Goal: Task Accomplishment & Management: Complete application form

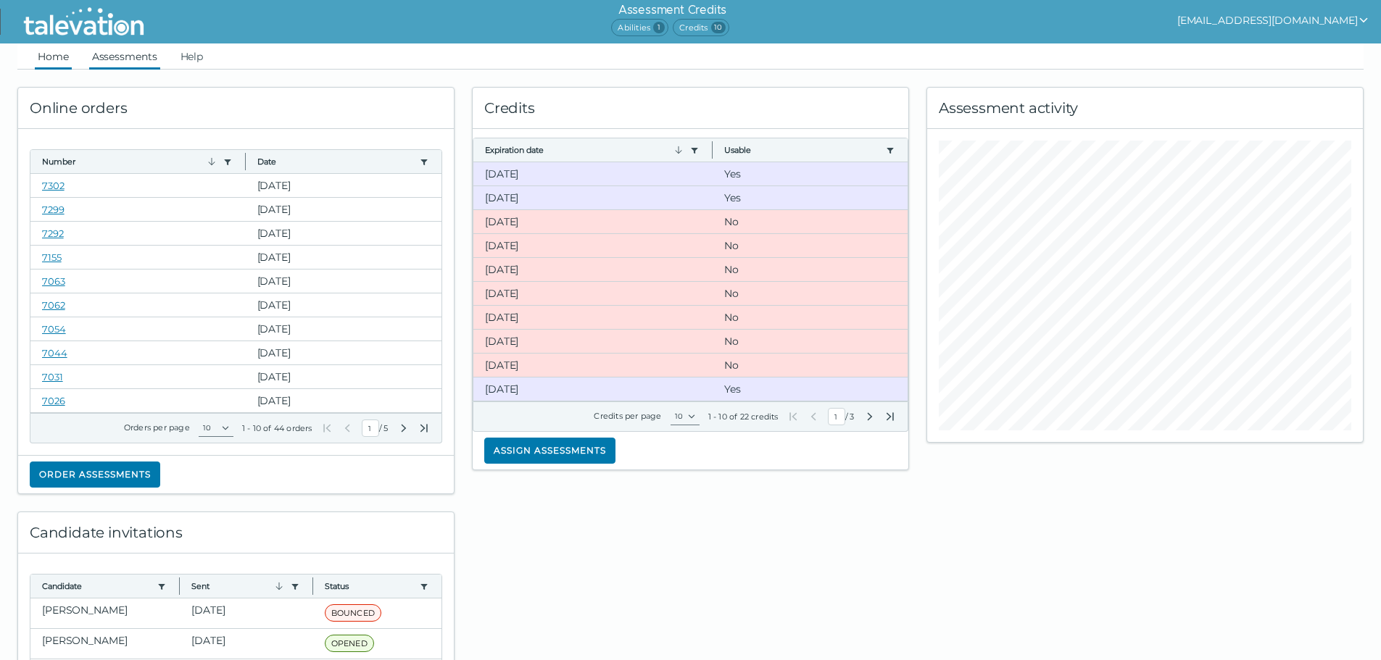
click at [90, 62] on link "Assessments" at bounding box center [124, 56] width 71 height 26
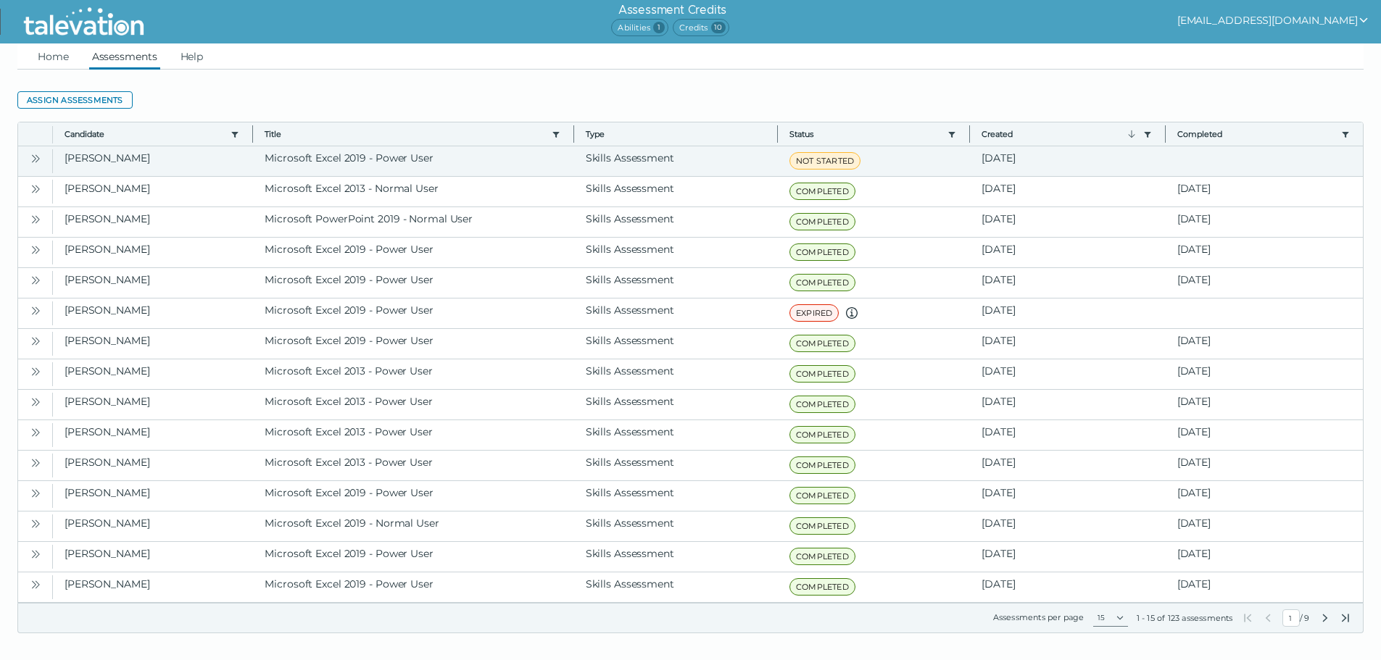
click at [28, 159] on button "Open" at bounding box center [35, 157] width 17 height 17
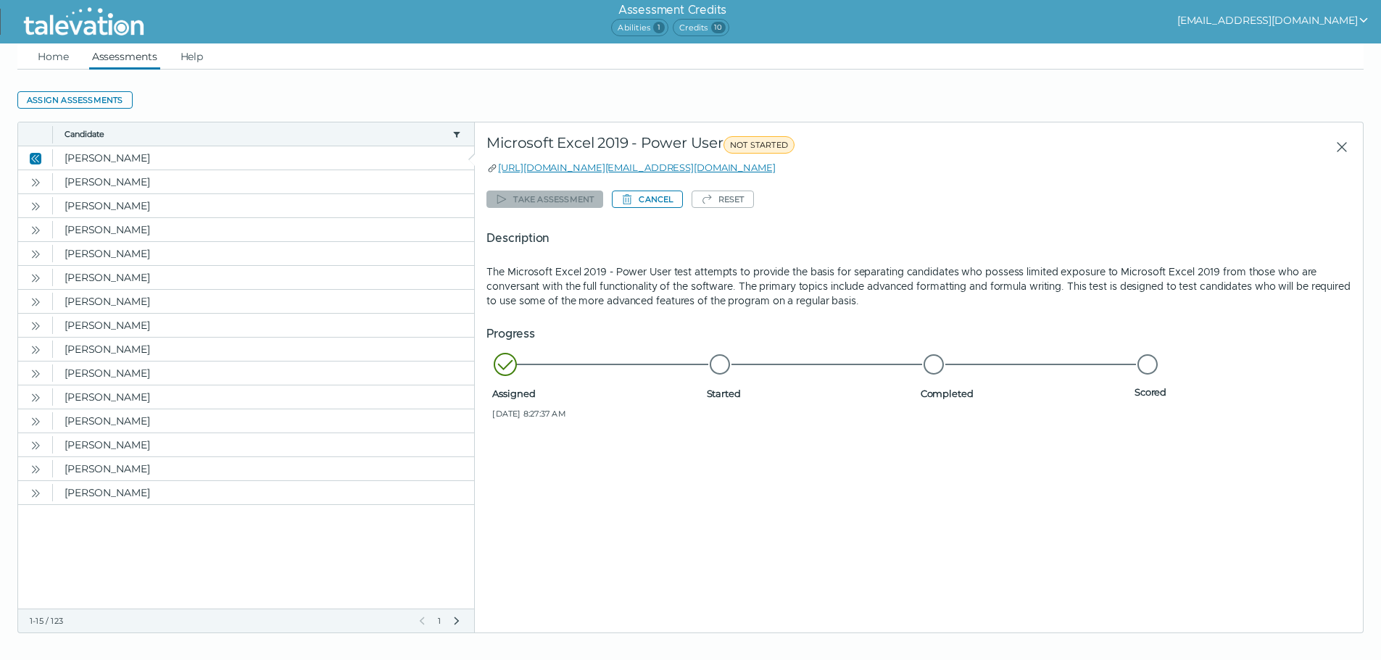
drag, startPoint x: 780, startPoint y: 167, endPoint x: 574, endPoint y: 177, distance: 206.1
click at [574, 177] on div "Start of row details Microsoft Excel 2019 - Power User NOT STARTED [URL][DOMAIN…" at bounding box center [919, 378] width 888 height 510
click at [808, 194] on div "Take assessment Cancel Reset Description The Microsoft Excel 2019 - Power User …" at bounding box center [918, 307] width 865 height 242
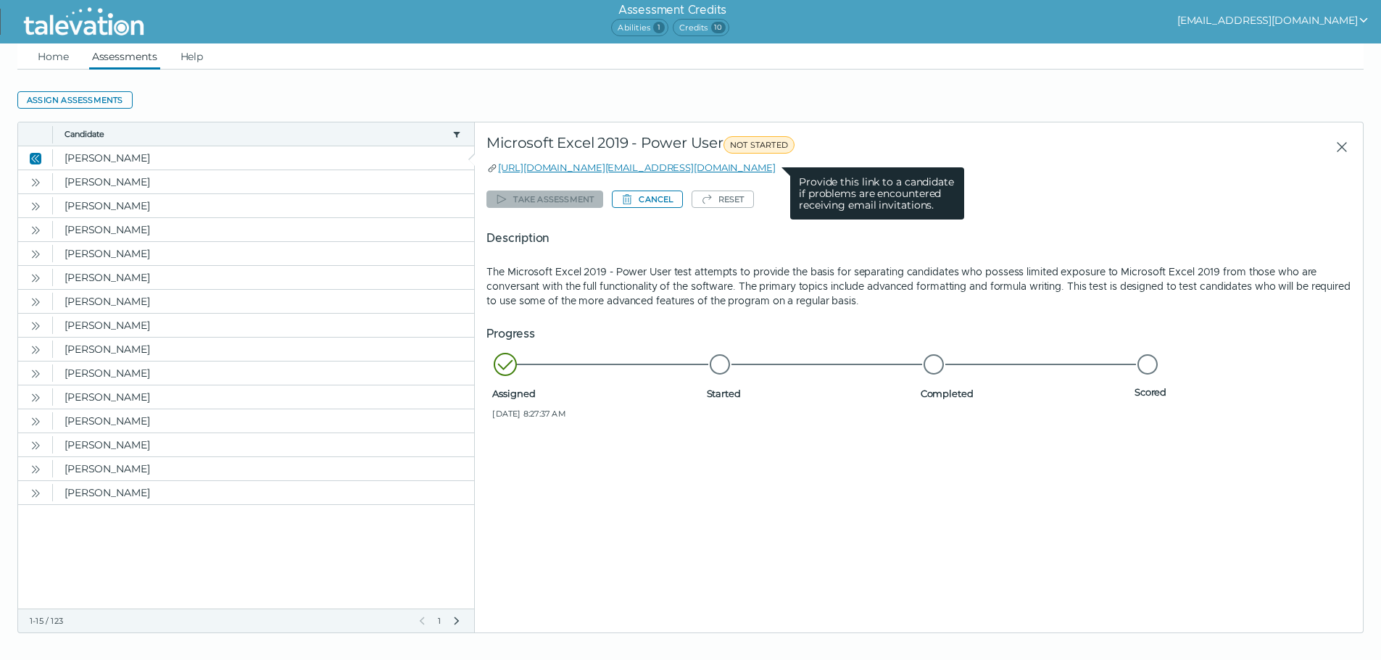
drag, startPoint x: 782, startPoint y: 170, endPoint x: 496, endPoint y: 172, distance: 285.7
click at [496, 172] on div "[URL][DOMAIN_NAME][EMAIL_ADDRESS][DOMAIN_NAME] Provide this link to a candidate…" at bounding box center [918, 167] width 865 height 14
copy link "[URL][DOMAIN_NAME][EMAIL_ADDRESS][DOMAIN_NAME]"
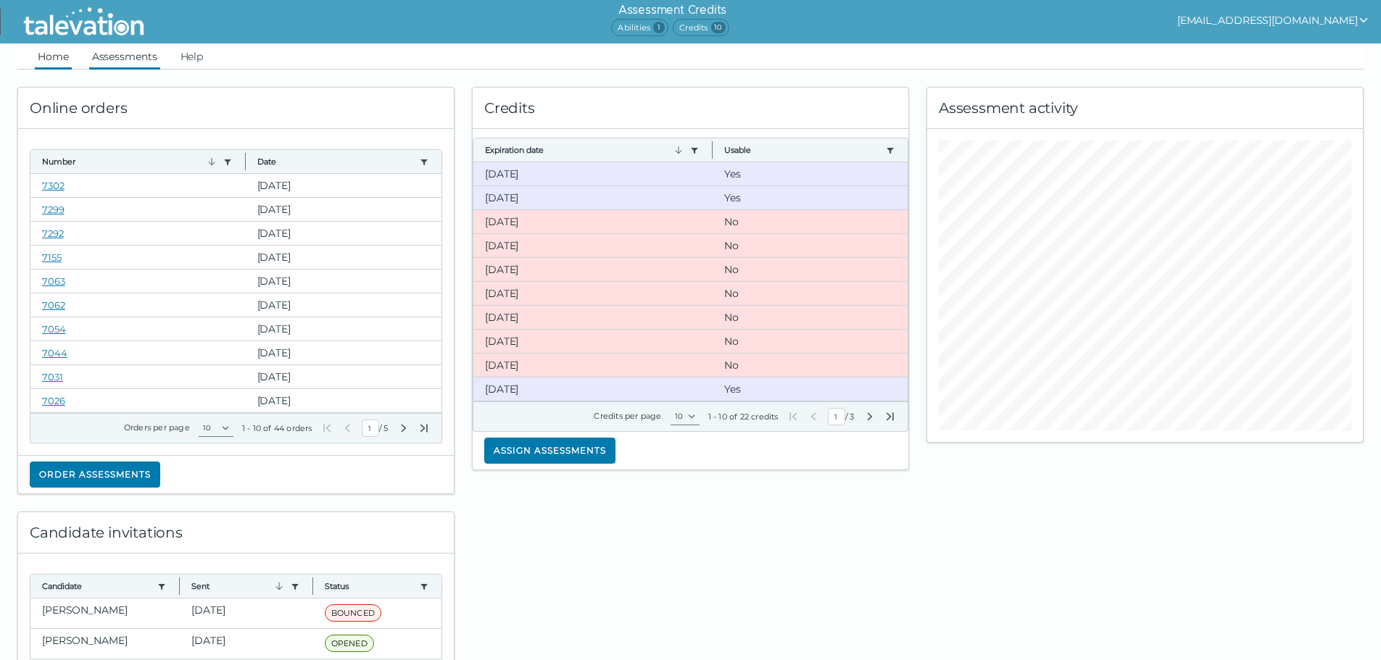
click at [121, 44] on link "Assessments" at bounding box center [124, 56] width 71 height 26
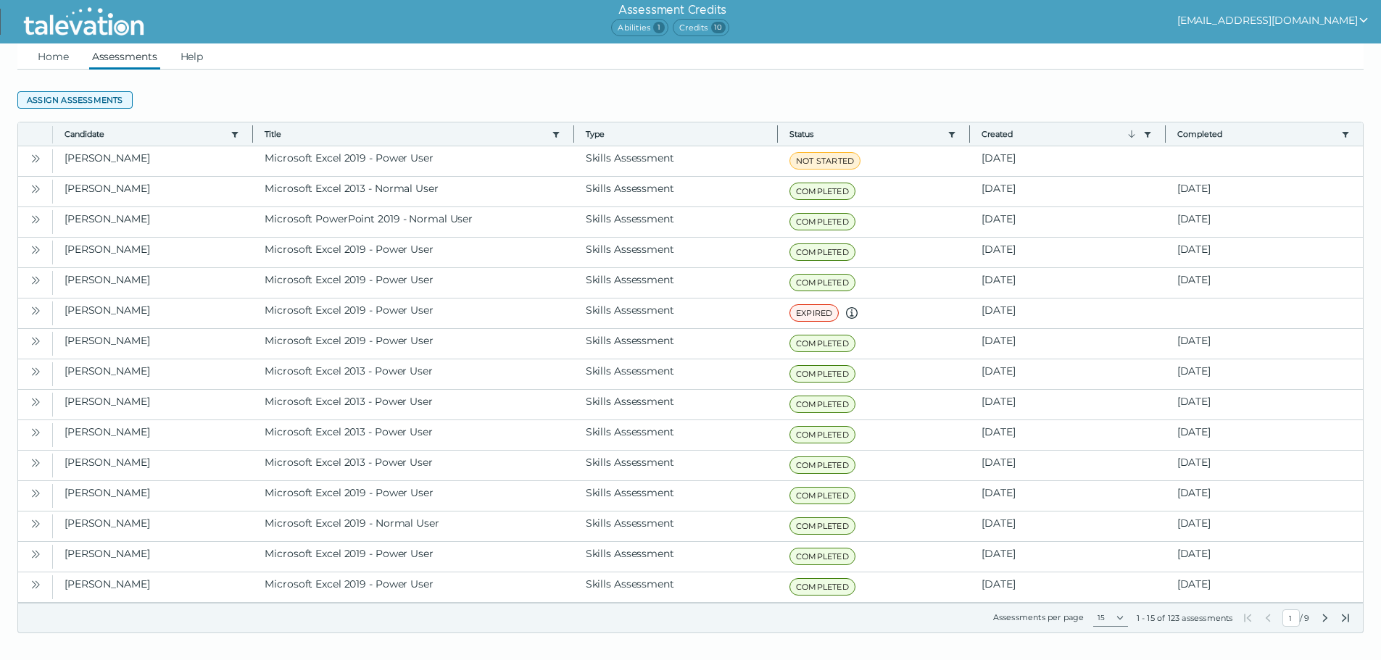
click at [83, 99] on button "Assign assessments" at bounding box center [74, 99] width 115 height 17
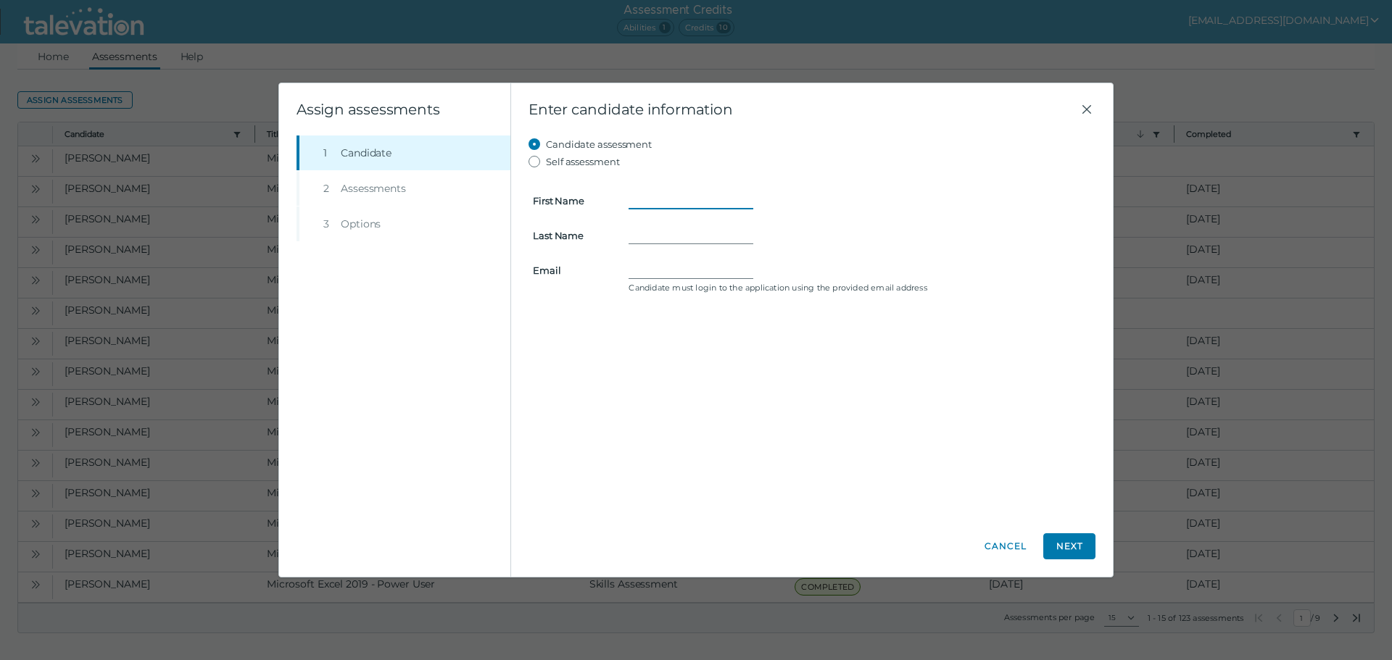
click at [683, 199] on input "First Name" at bounding box center [691, 200] width 125 height 17
type input "Jahkere"
click at [664, 229] on input "Last Name" at bounding box center [691, 235] width 125 height 17
type input "Wilson"
click at [660, 267] on input "Email" at bounding box center [691, 270] width 125 height 17
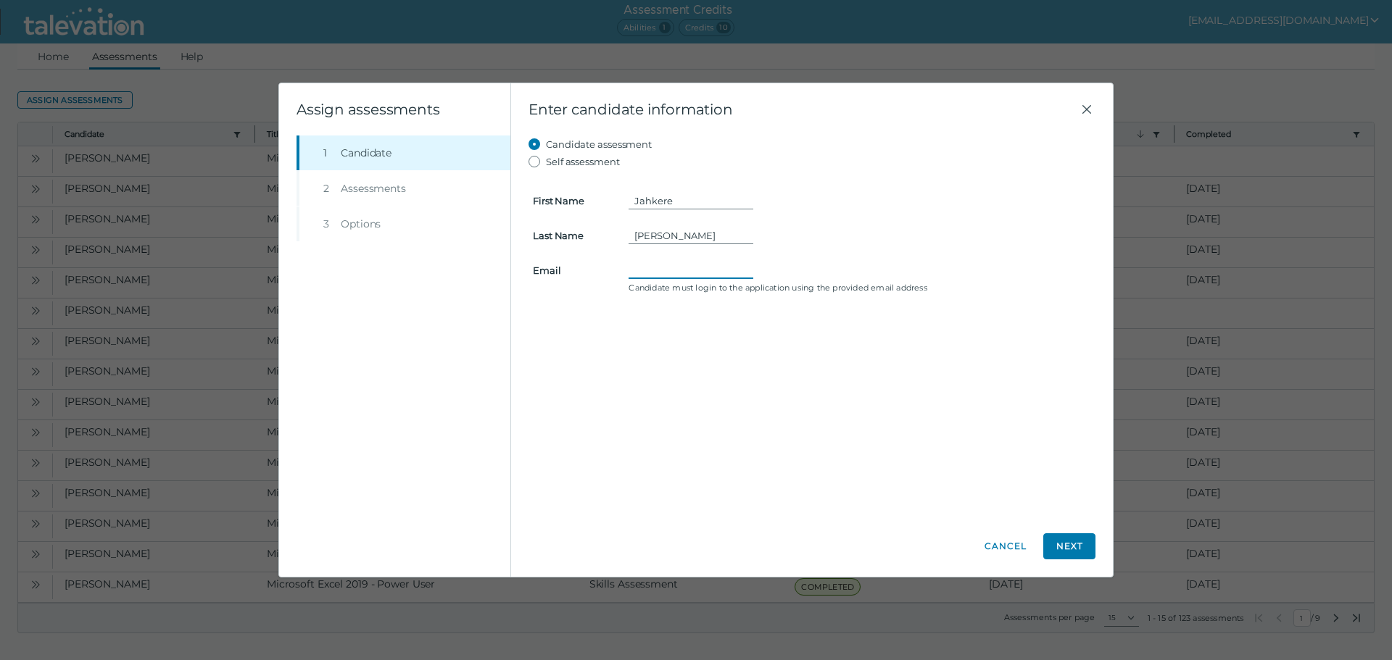
paste input "jahkerewilson92@gmail.com"
type input "jahkerewilson92@gmail.com"
click at [1064, 547] on button "Next" at bounding box center [1069, 547] width 52 height 26
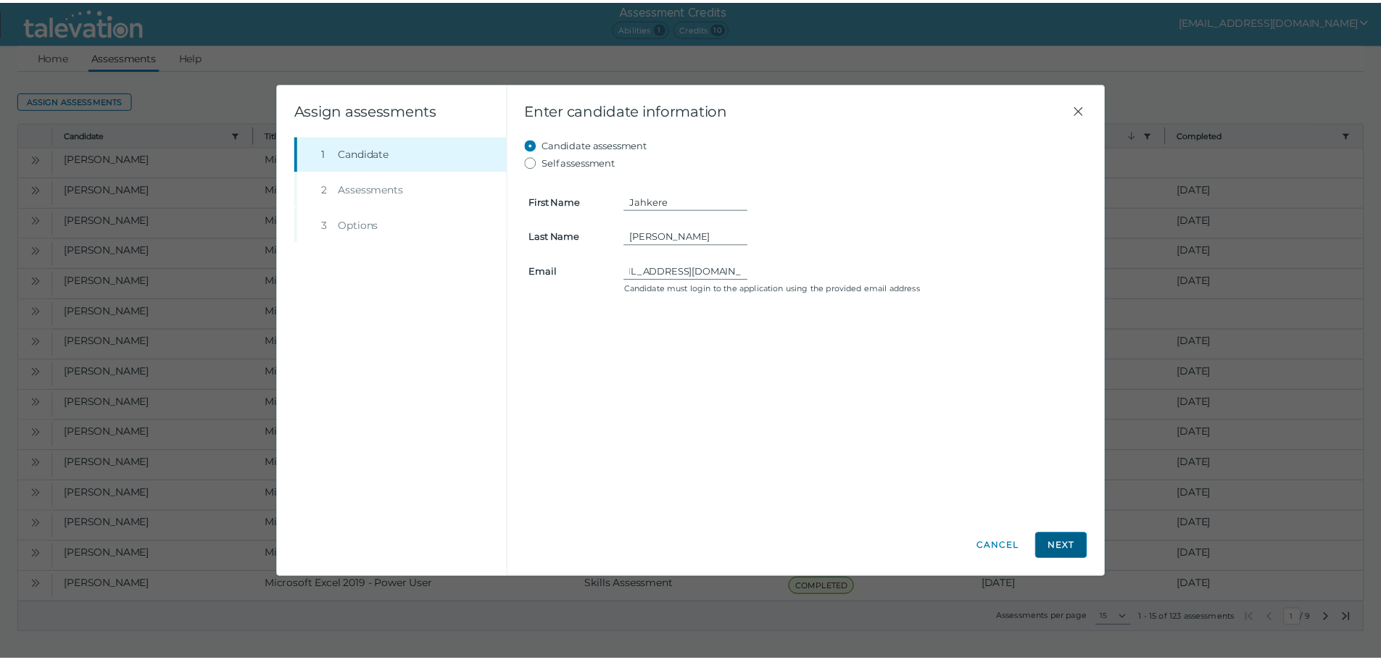
scroll to position [0, 0]
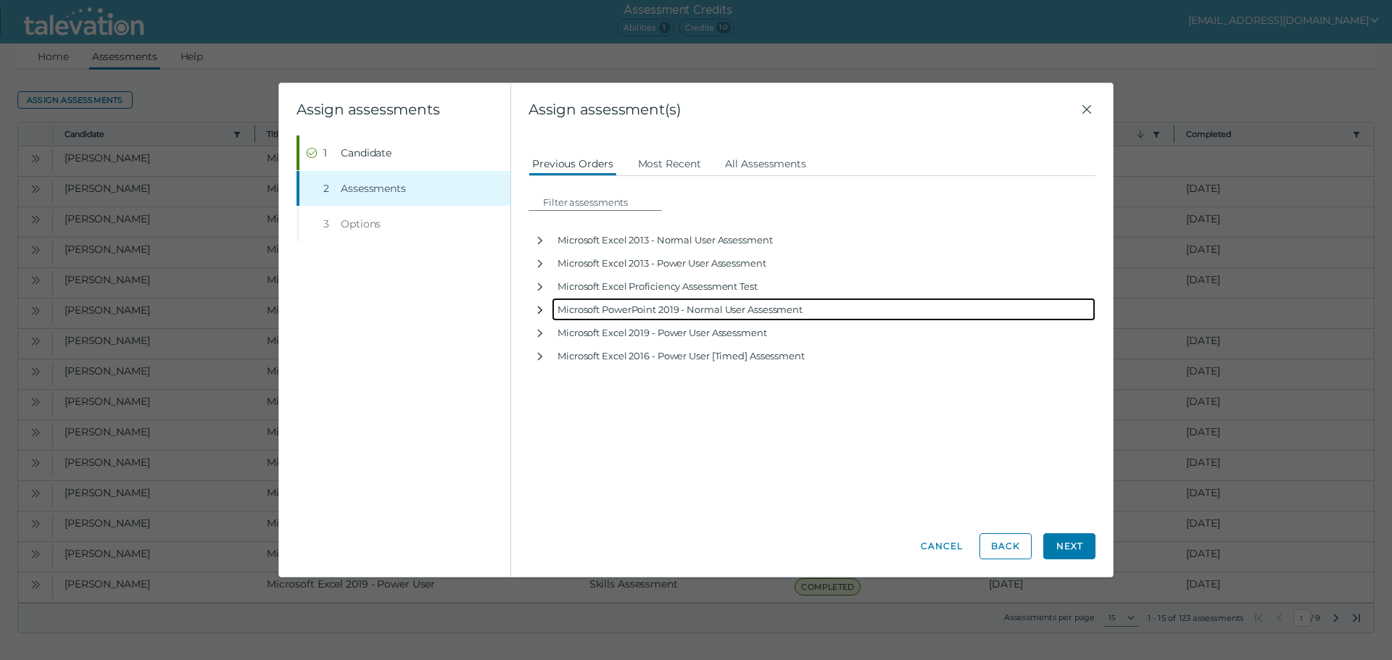
click at [535, 312] on icon "button" at bounding box center [540, 310] width 12 height 12
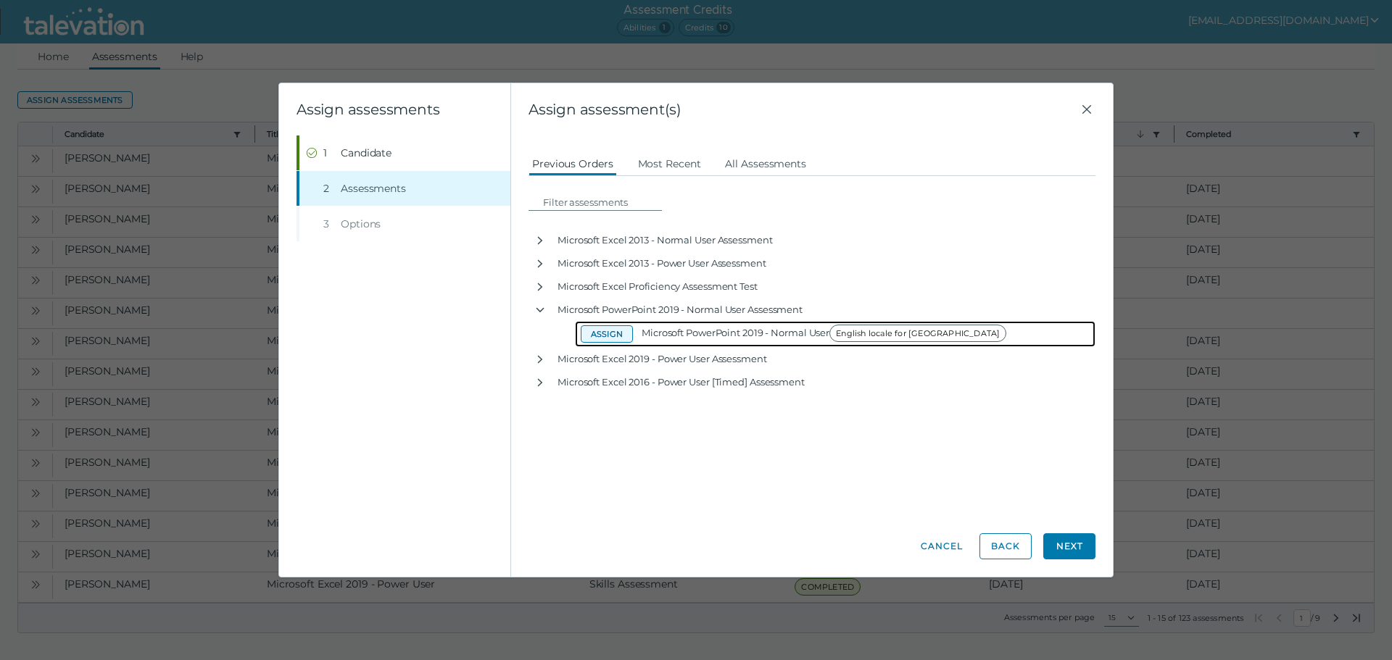
click at [606, 333] on button "Assign" at bounding box center [607, 334] width 52 height 17
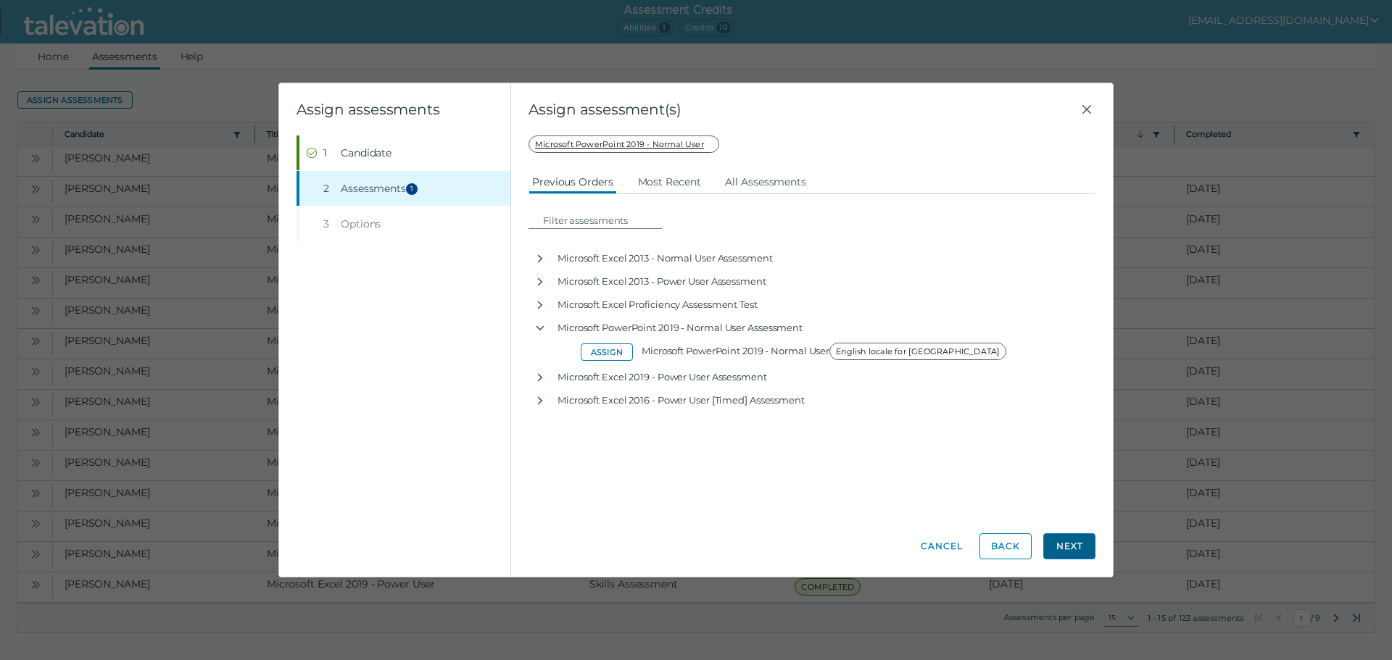
click at [1079, 543] on button "Next" at bounding box center [1069, 547] width 52 height 26
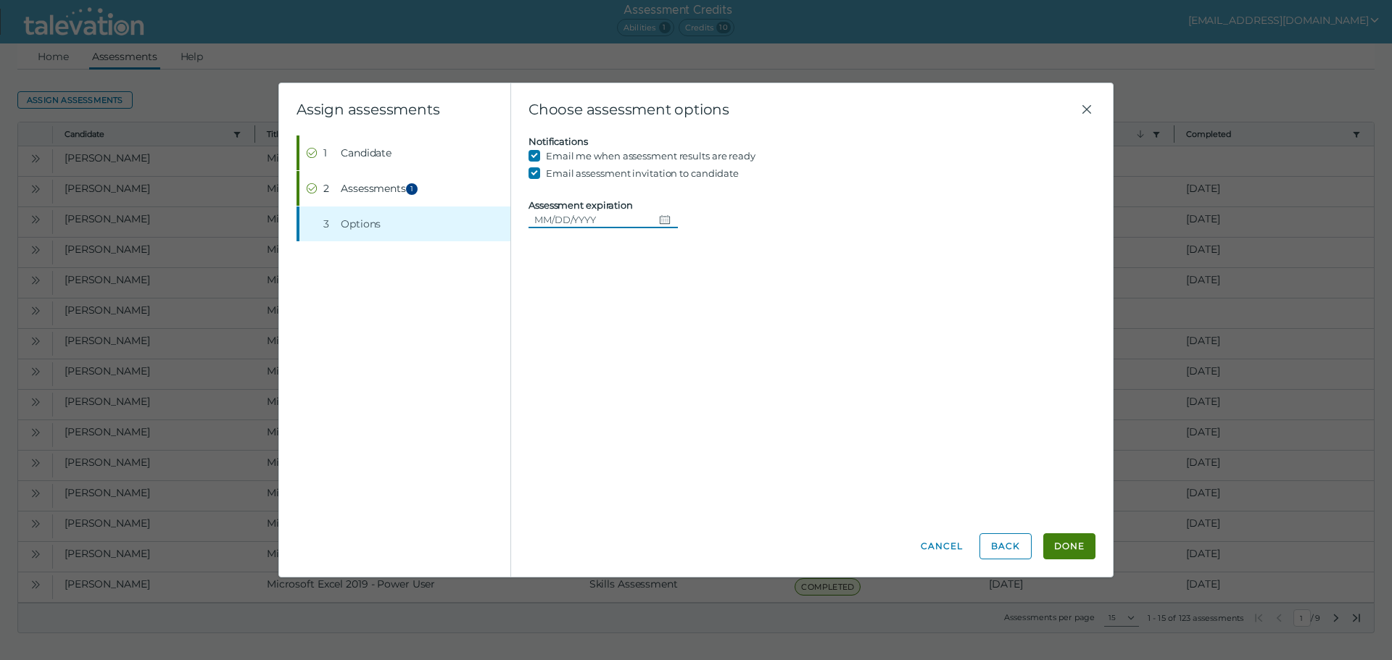
click at [659, 220] on icon "Choose date" at bounding box center [665, 220] width 12 height 12
click at [655, 368] on button "14" at bounding box center [658, 368] width 26 height 26
type input "08/14/2025"
drag, startPoint x: 1098, startPoint y: 553, endPoint x: 1082, endPoint y: 552, distance: 16.0
click at [1095, 552] on div "Choose assessment options Candidate assessment Self assessment First Name Jahke…" at bounding box center [812, 330] width 602 height 494
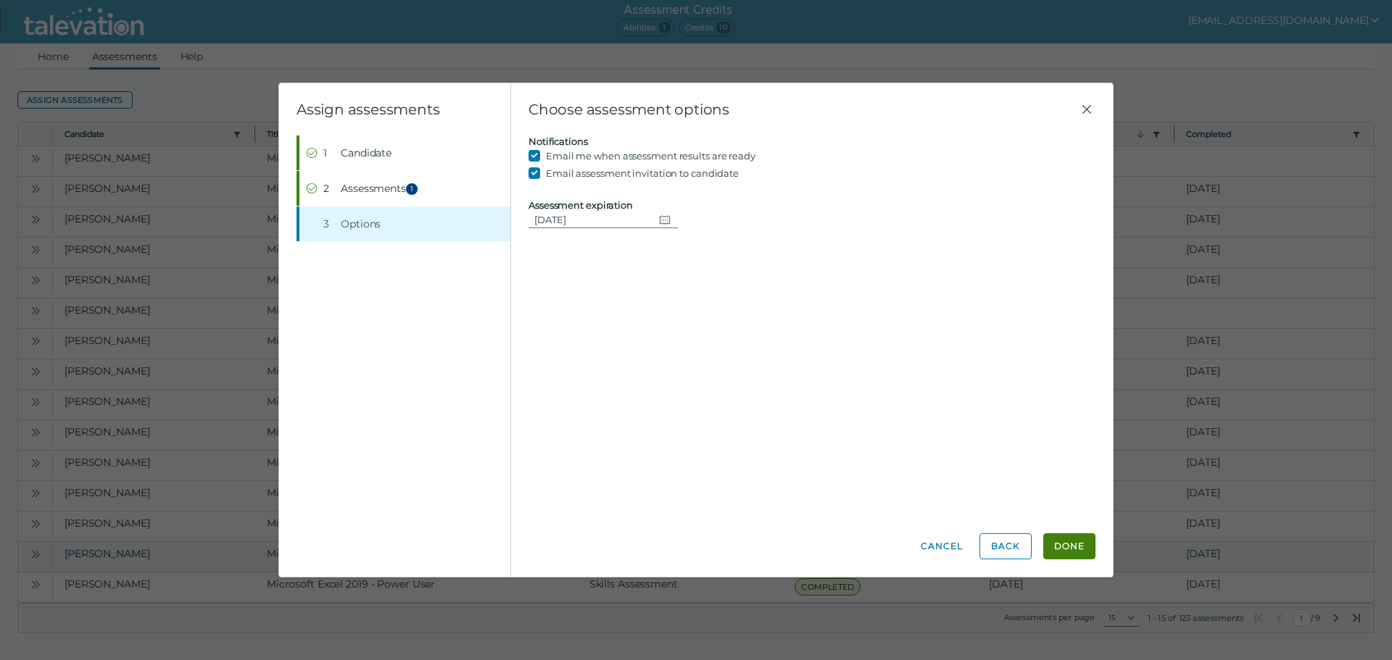
click at [1082, 551] on button "Done" at bounding box center [1069, 547] width 52 height 26
